Goal: Navigation & Orientation: Find specific page/section

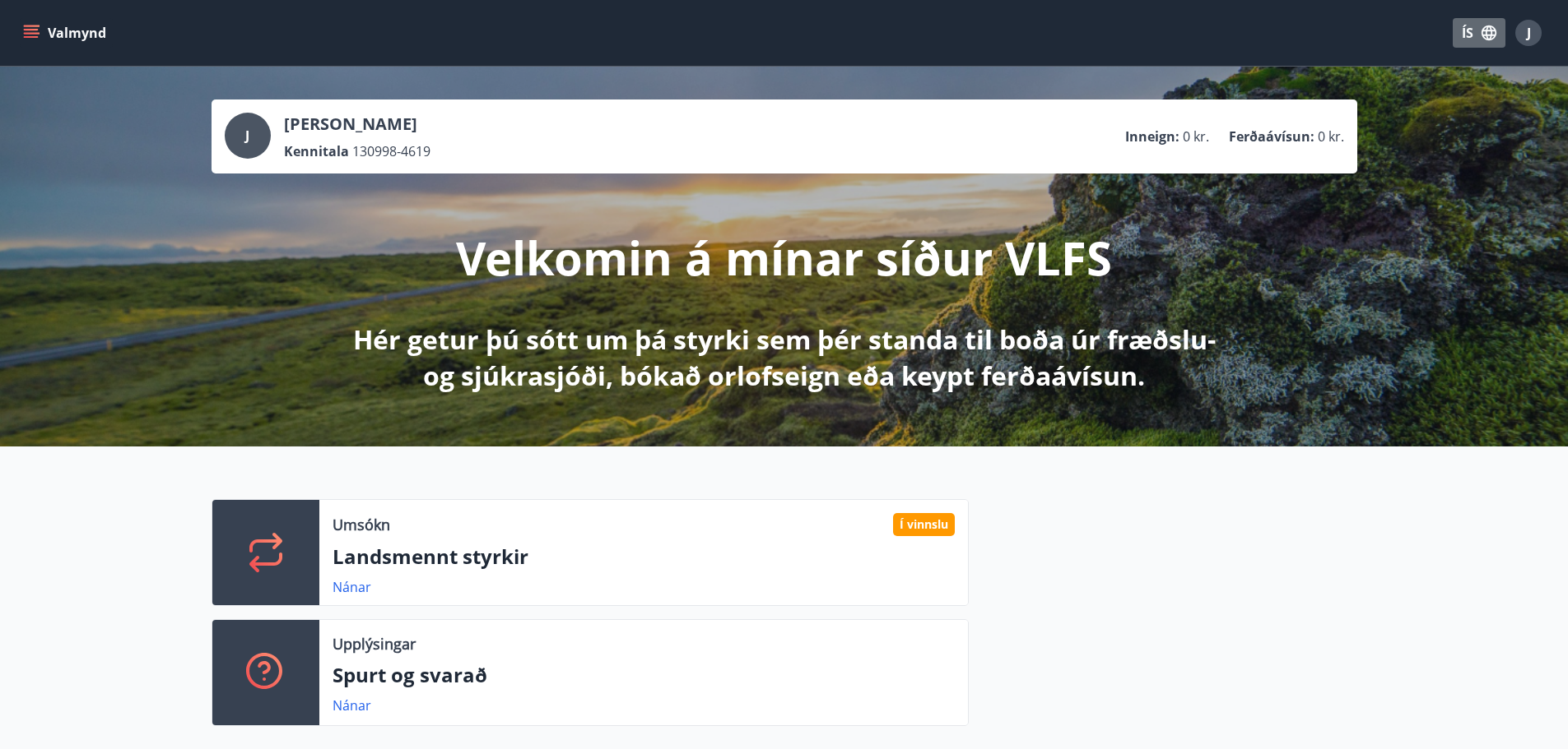
click at [1464, 36] on button "ÍS" at bounding box center [1479, 32] width 53 height 30
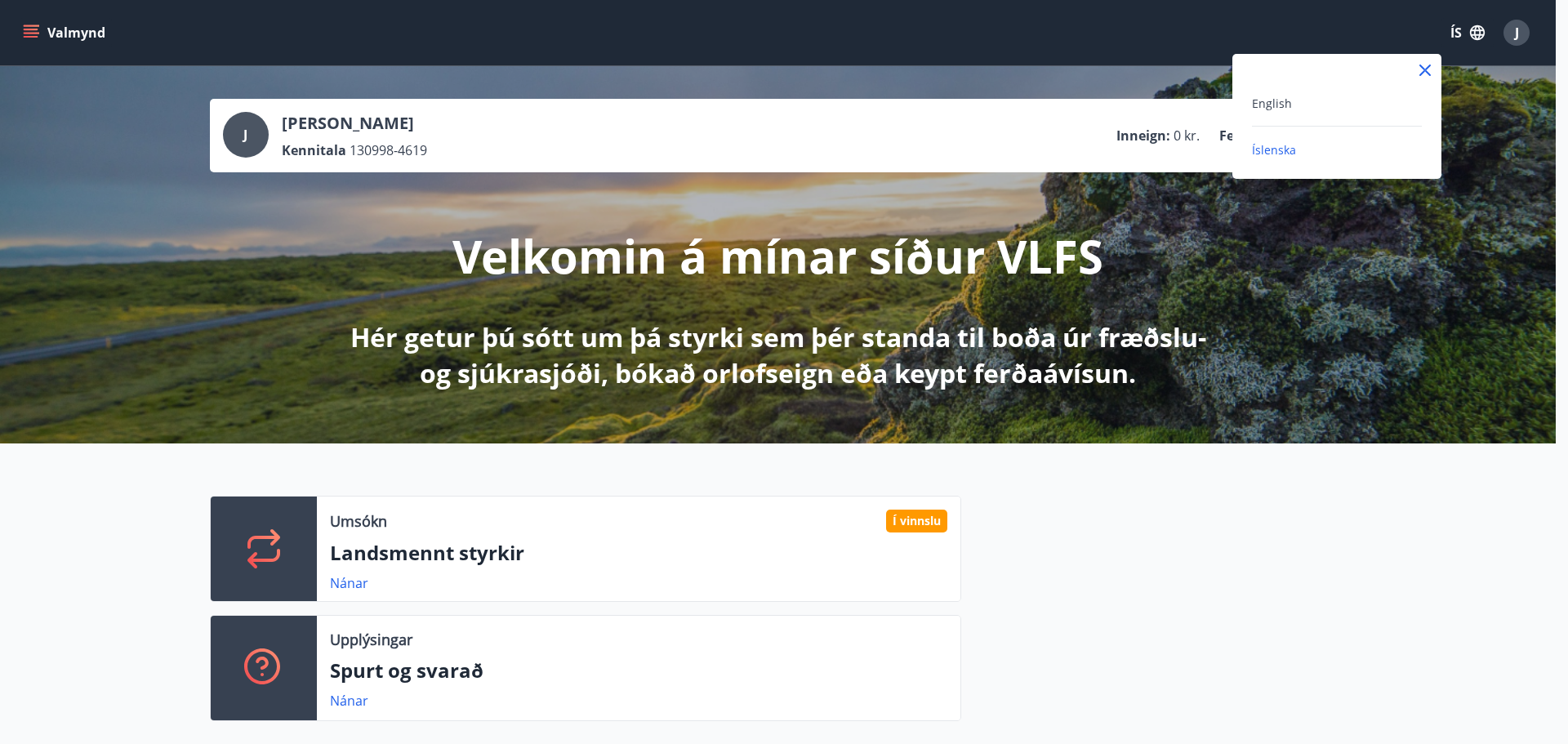
click at [1348, 111] on div "English" at bounding box center [1337, 102] width 170 height 19
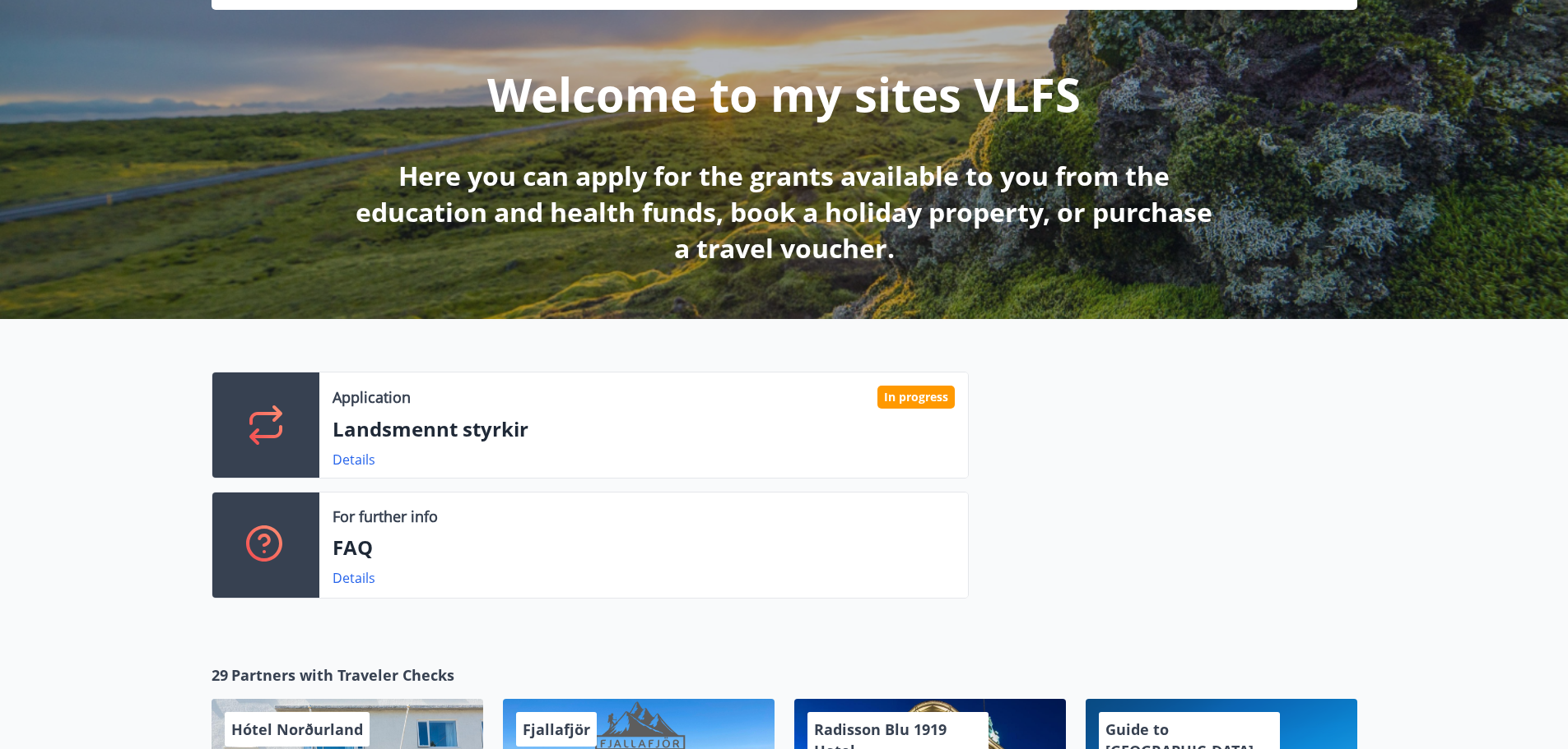
scroll to position [164, 0]
click at [362, 461] on link "Details" at bounding box center [354, 458] width 43 height 18
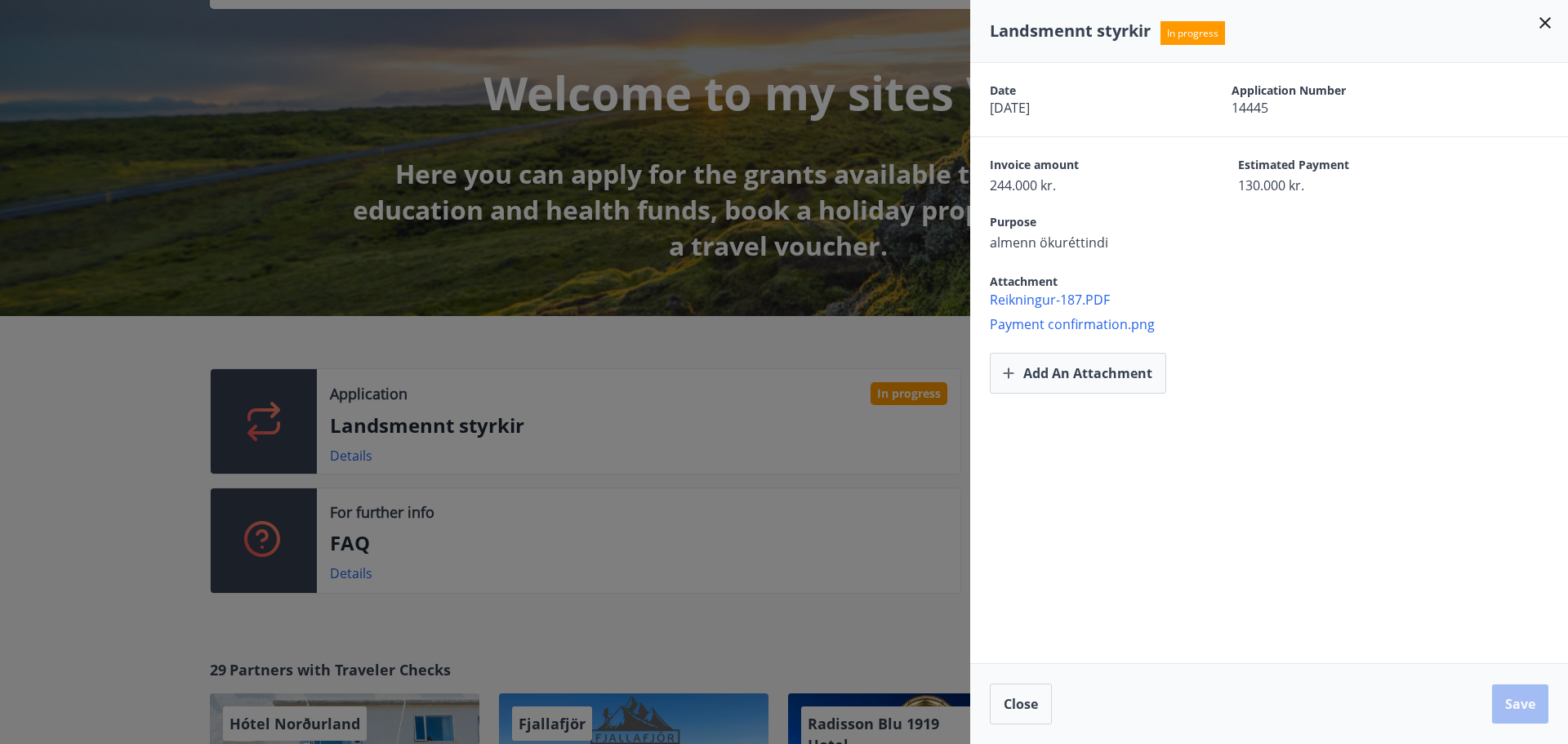
click at [625, 373] on div at bounding box center [784, 372] width 1568 height 744
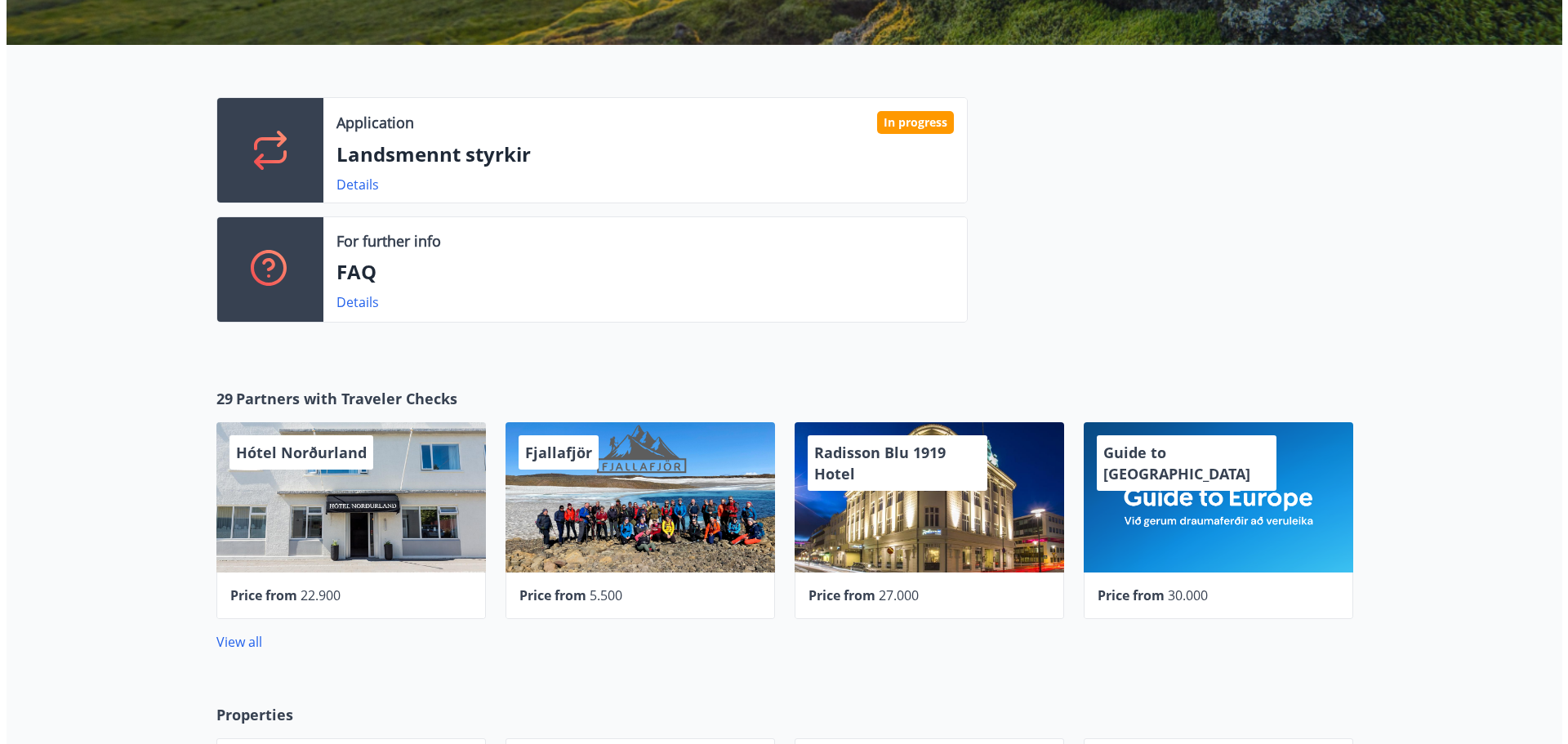
scroll to position [409, 0]
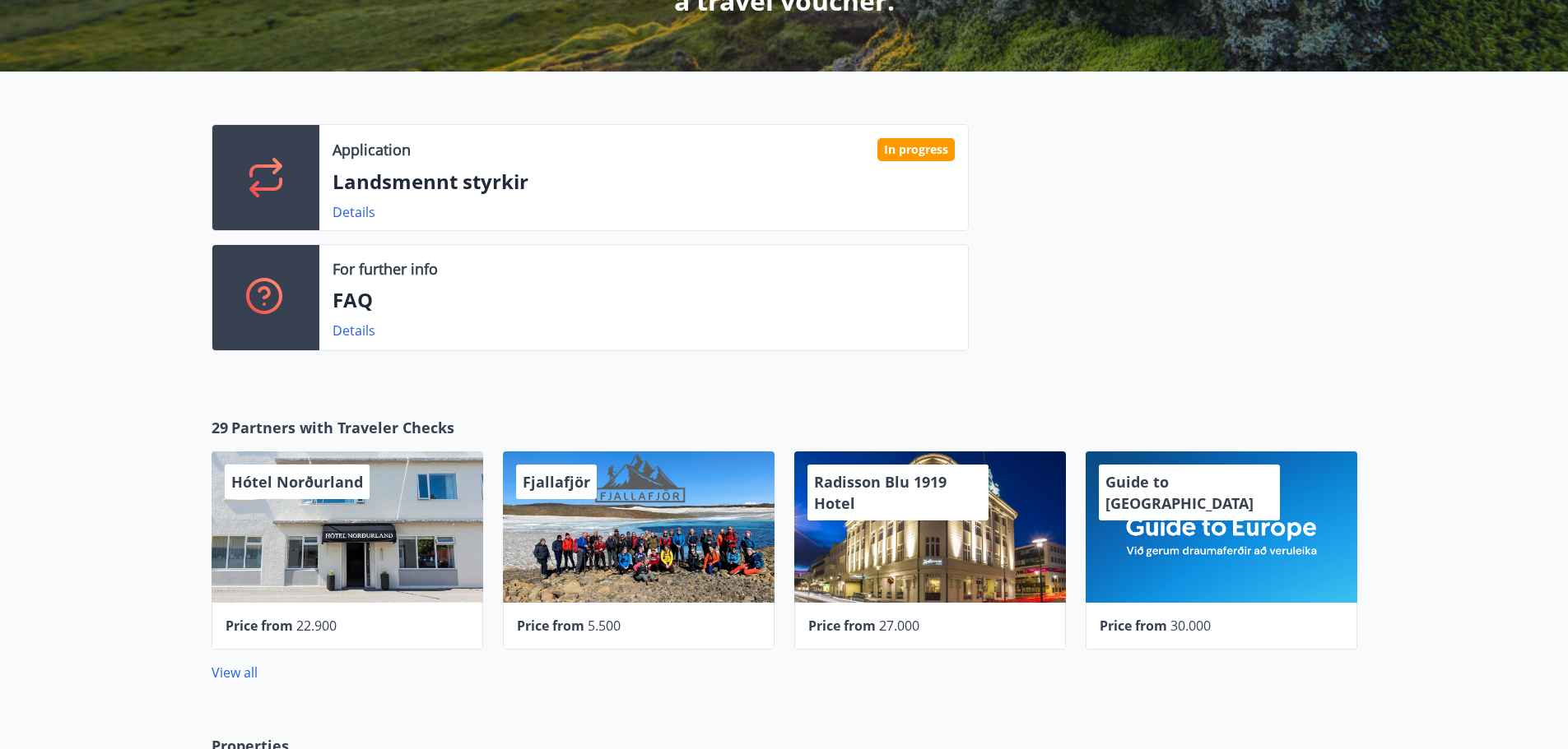
click at [958, 504] on div "Radisson Blu 1919 Hotel" at bounding box center [898, 493] width 181 height 56
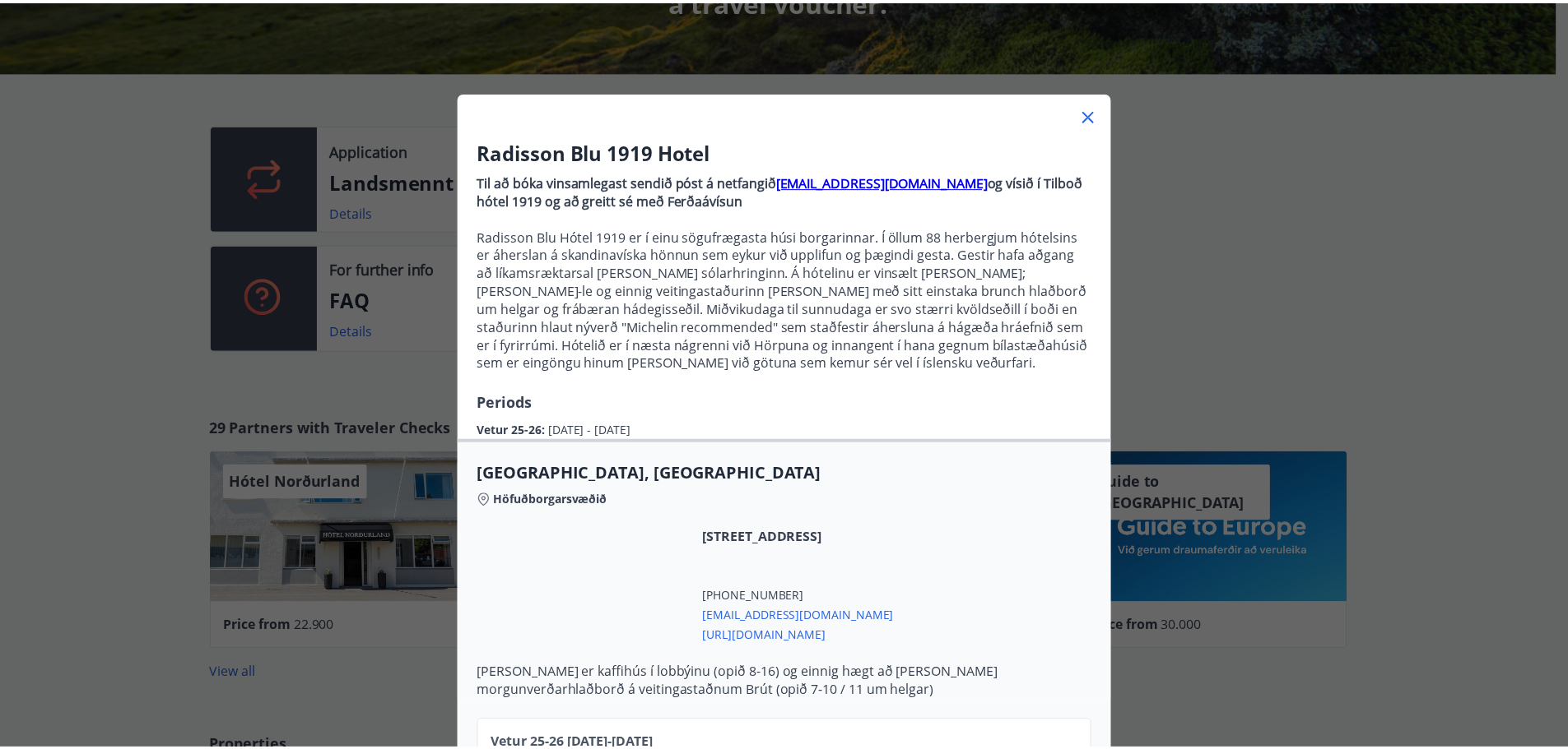
scroll to position [0, 0]
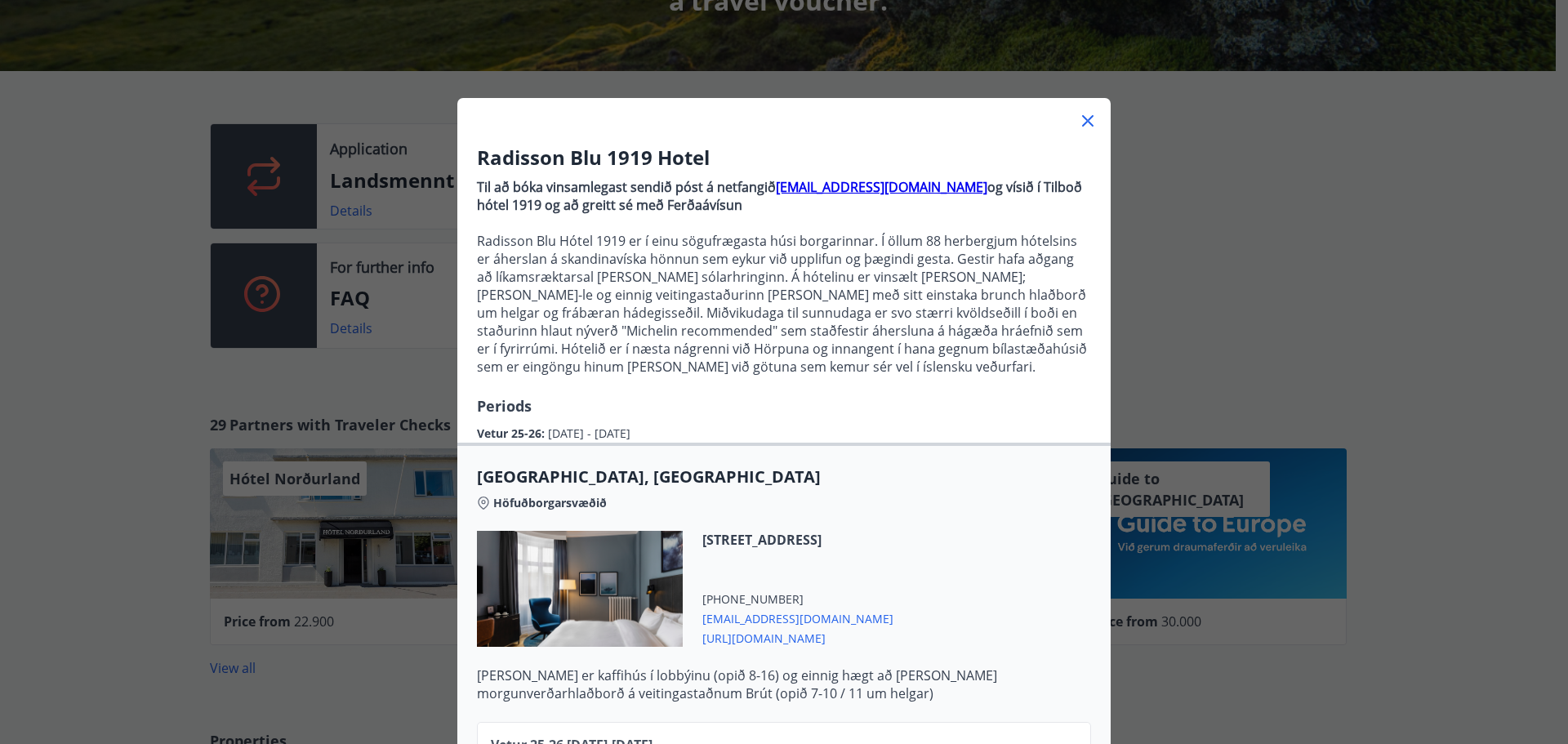
click at [1078, 118] on icon at bounding box center [1087, 120] width 19 height 19
